Goal: Information Seeking & Learning: Check status

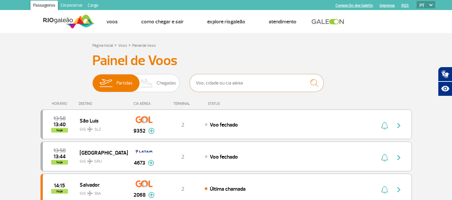
click at [259, 78] on input "text" at bounding box center [257, 83] width 134 height 18
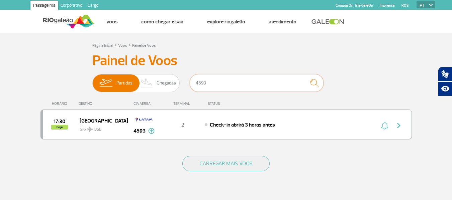
type input "4593"
click at [123, 122] on div "Brasília GIG BSB" at bounding box center [104, 124] width 48 height 16
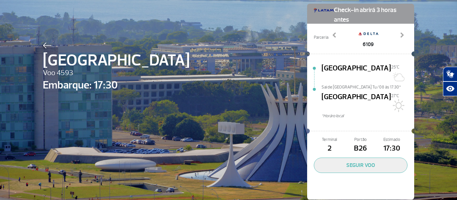
scroll to position [33, 0]
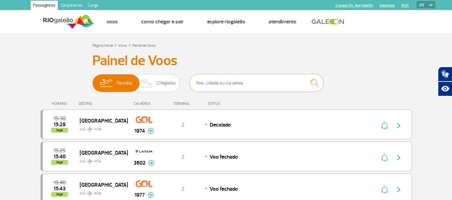
click at [209, 82] on input "text" at bounding box center [257, 83] width 134 height 18
type input "1708"
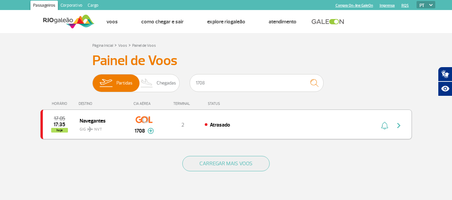
click at [199, 125] on div "2" at bounding box center [183, 124] width 44 height 7
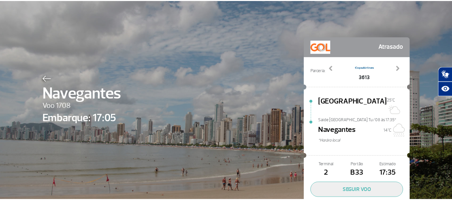
scroll to position [33, 0]
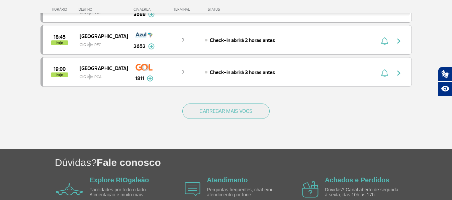
scroll to position [669, 0]
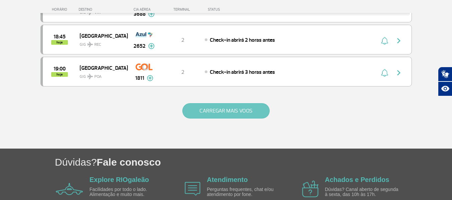
click at [208, 107] on button "CARREGAR MAIS VOOS" at bounding box center [225, 110] width 87 height 15
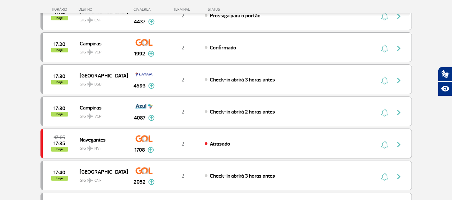
scroll to position [234, 0]
